Goal: Understand process/instructions

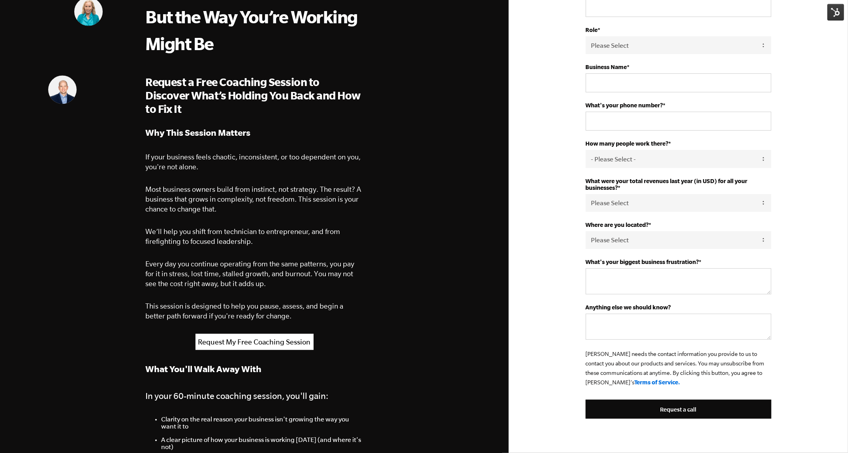
scroll to position [113, 0]
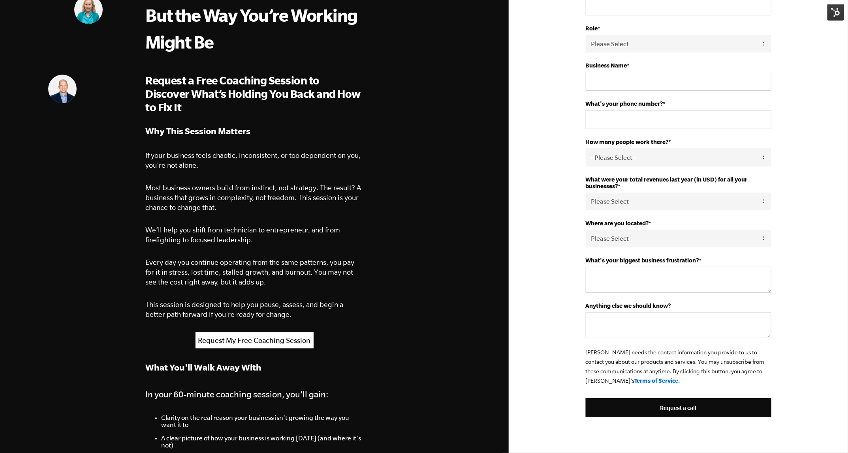
click at [221, 312] on span "This session is designed to help you pause, assess, and begin a better path for…" at bounding box center [244, 309] width 198 height 18
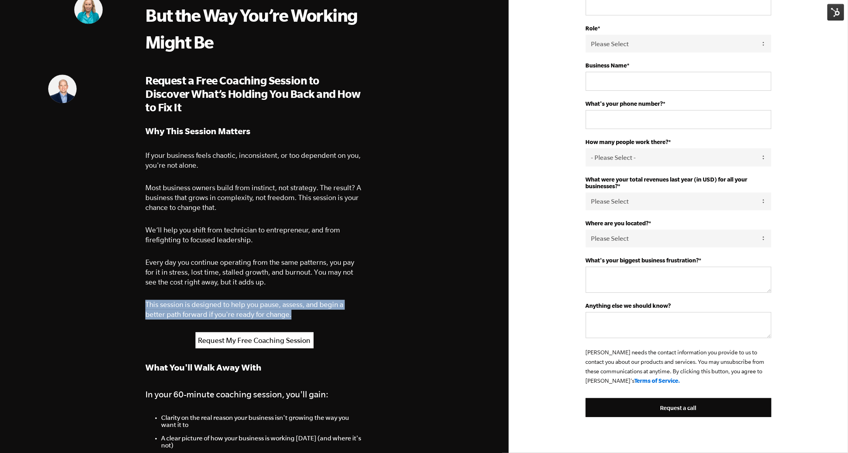
click at [221, 312] on span "This session is designed to help you pause, assess, and begin a better path for…" at bounding box center [244, 309] width 198 height 18
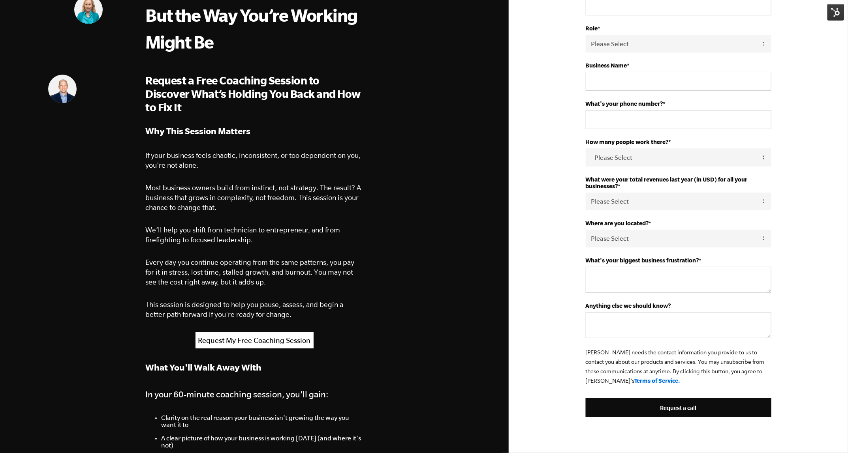
click at [308, 313] on p "This session is designed to help you pause, assess, and begin a better path for…" at bounding box center [254, 310] width 218 height 20
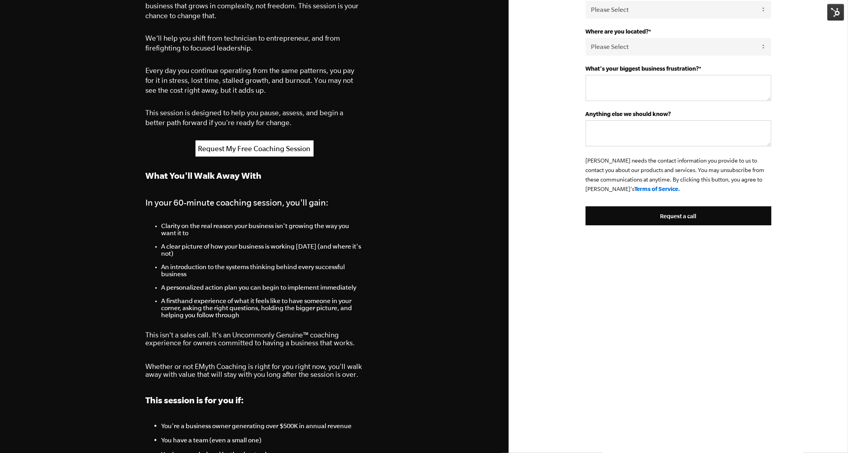
scroll to position [296, 0]
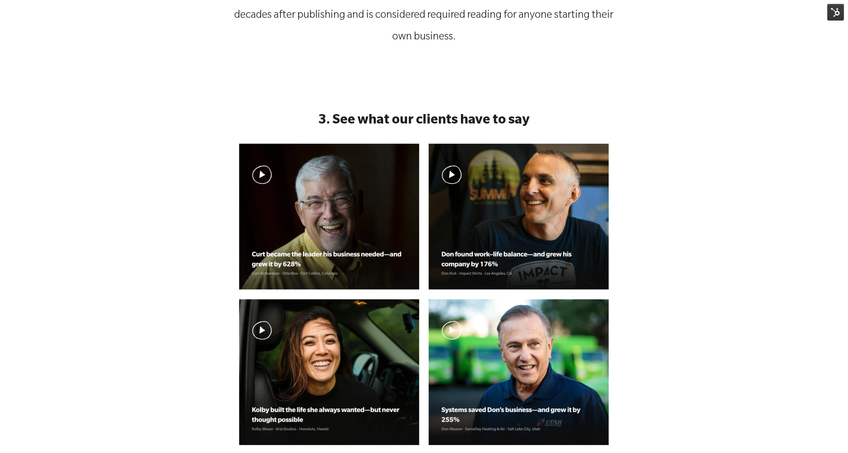
scroll to position [670, 0]
